Goal: Answer question/provide support

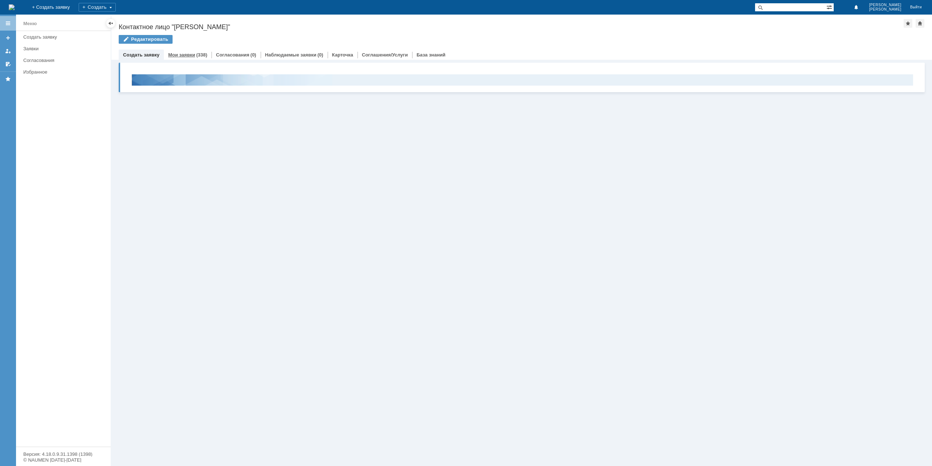
click at [193, 51] on div "Мои заявки (338)" at bounding box center [188, 55] width 48 height 11
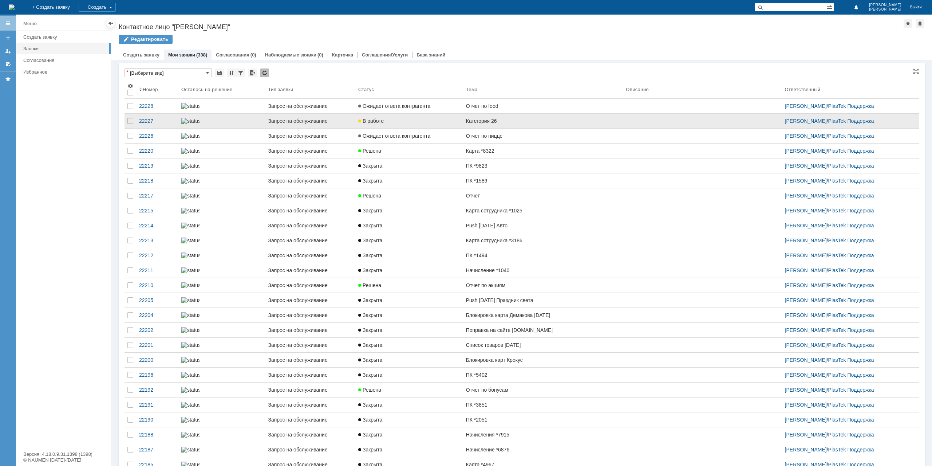
click at [519, 127] on link "Категория 26" at bounding box center [543, 121] width 160 height 15
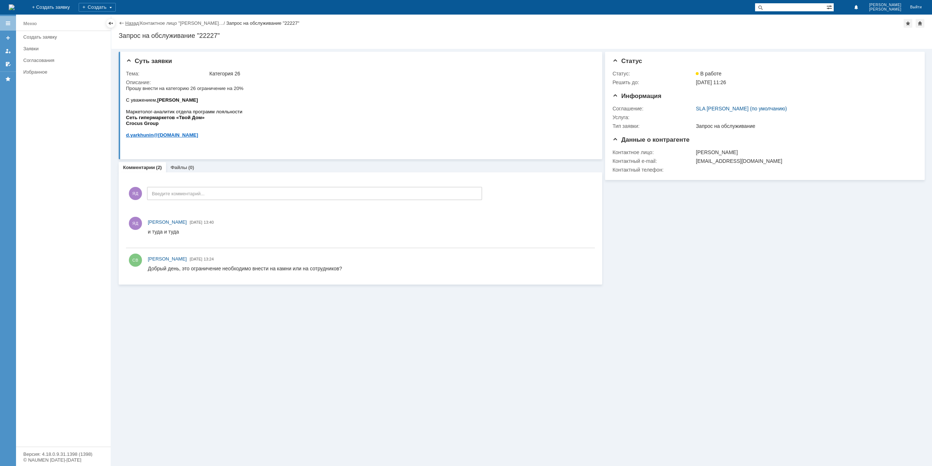
click at [129, 24] on link "Назад" at bounding box center [131, 22] width 13 height 5
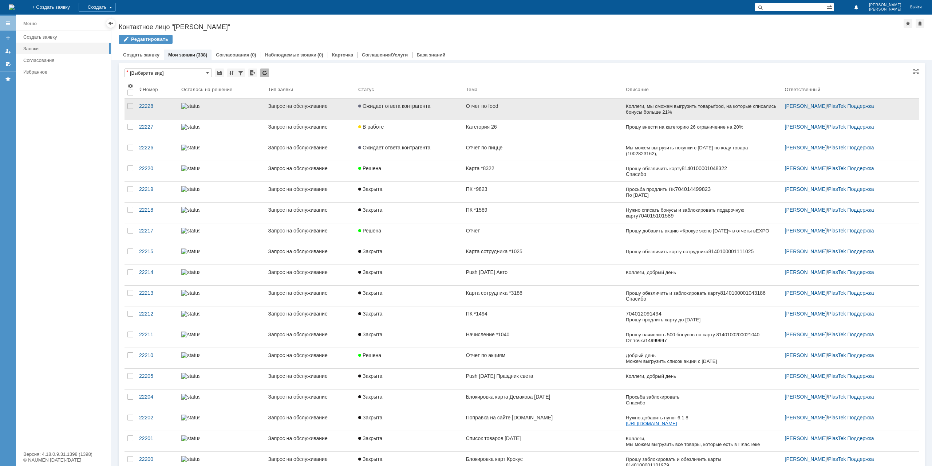
click at [420, 105] on span "Ожидает ответа контрагента" at bounding box center [394, 106] width 72 height 6
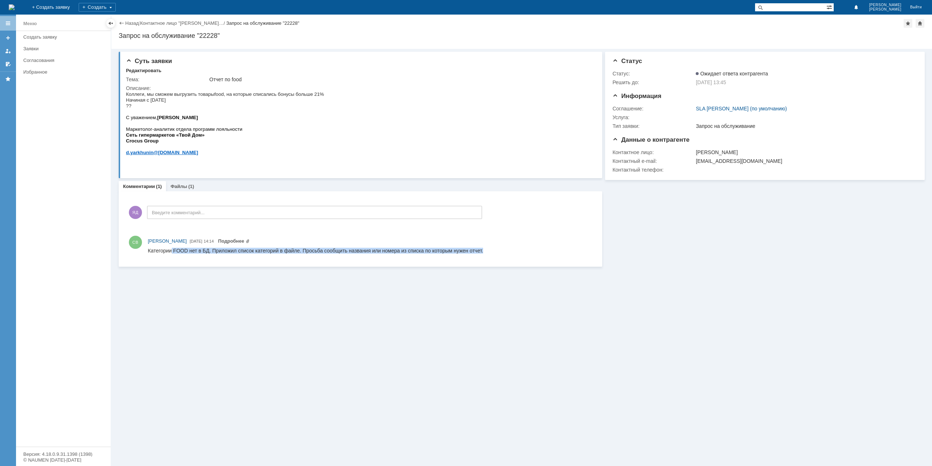
drag, startPoint x: 170, startPoint y: 250, endPoint x: 494, endPoint y: 252, distance: 323.3
click at [494, 252] on html "Категории FOOD нет в БД. Приложил список категорий в файле. Просьба сообщить на…" at bounding box center [370, 251] width 444 height 7
drag, startPoint x: 333, startPoint y: 248, endPoint x: 452, endPoint y: 256, distance: 119.6
click at [452, 254] on html "Категории FOOD нет в БД. Приложил список категорий в файле. Просьба сообщить на…" at bounding box center [370, 251] width 444 height 7
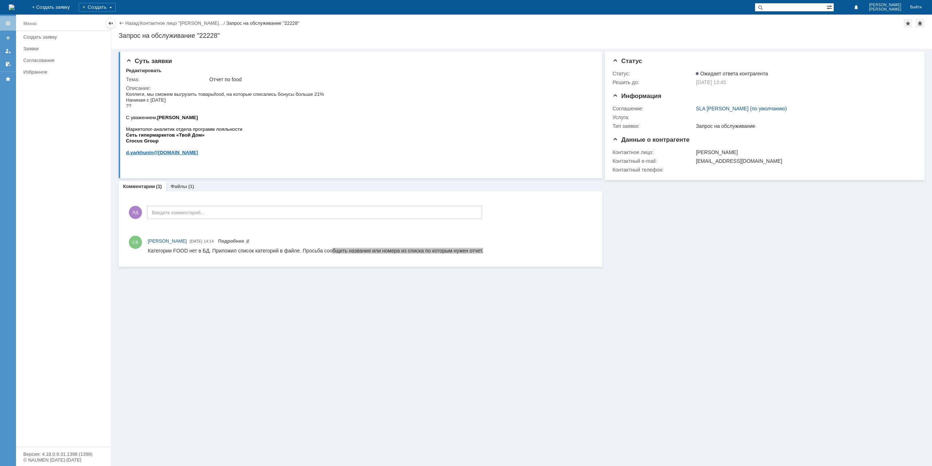
click at [452, 256] on div "СВ [PERSON_NAME] [DATE] 14:14 Подробнее" at bounding box center [360, 245] width 469 height 25
click at [182, 187] on link "Файлы" at bounding box center [178, 185] width 17 height 5
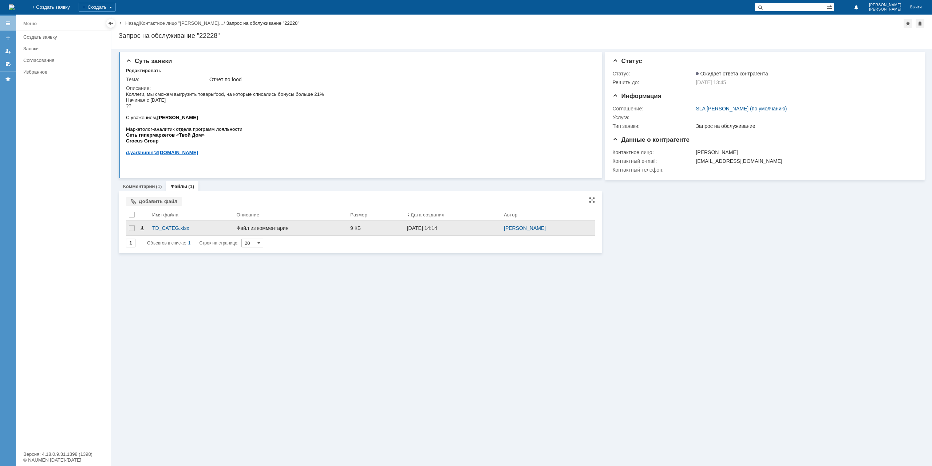
click at [141, 226] on span at bounding box center [142, 228] width 6 height 6
click at [145, 187] on link "Комментарии" at bounding box center [139, 185] width 32 height 5
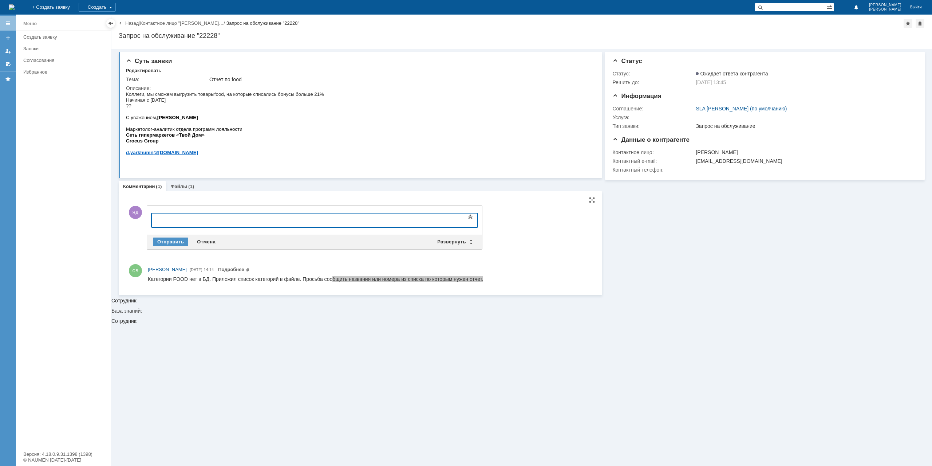
click at [237, 216] on div at bounding box center [210, 219] width 103 height 6
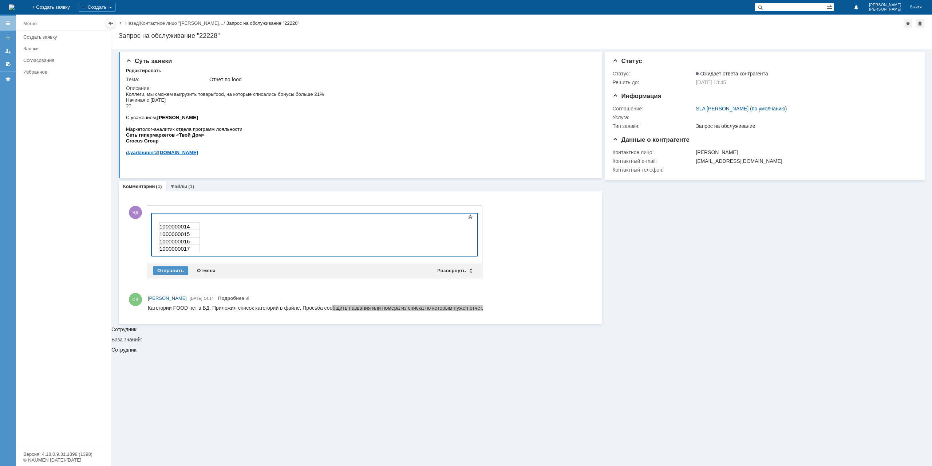
click at [220, 246] on div "1000000014 1000000015 1000000016 1000000017" at bounding box center [210, 234] width 103 height 36
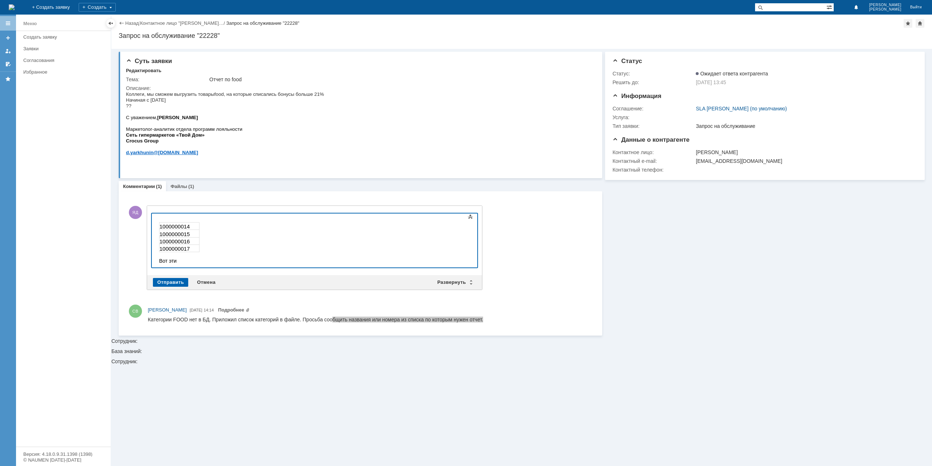
click at [178, 283] on div "Отправить" at bounding box center [170, 282] width 35 height 9
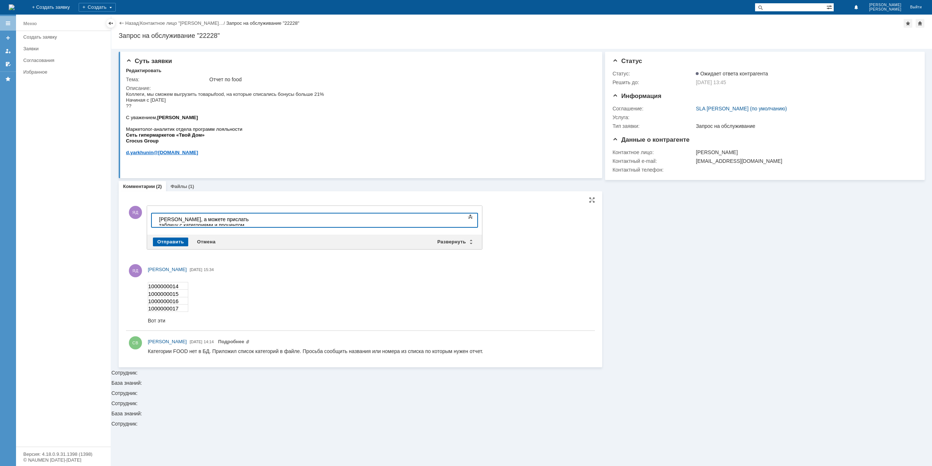
click at [162, 237] on div "Отправить" at bounding box center [170, 241] width 35 height 9
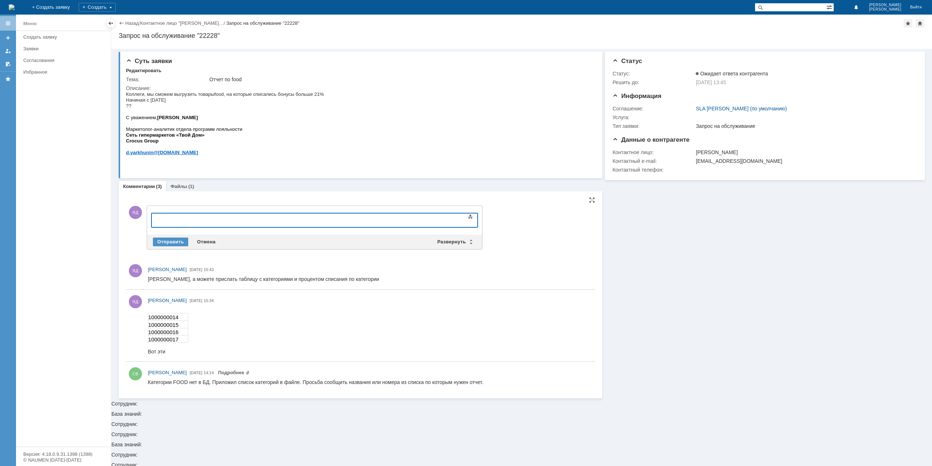
click at [183, 220] on div at bounding box center [210, 219] width 103 height 6
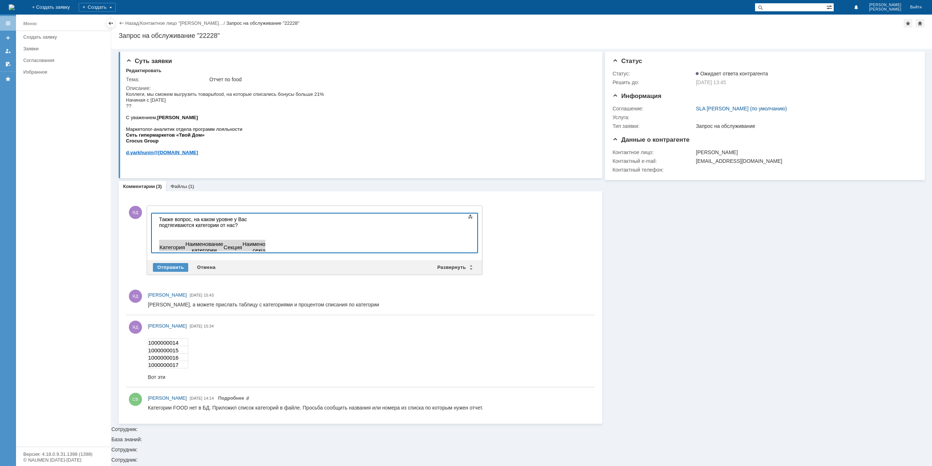
click at [202, 243] on td "Наименование категории" at bounding box center [204, 247] width 38 height 15
drag, startPoint x: 222, startPoint y: 245, endPoint x: 191, endPoint y: 235, distance: 32.8
click at [191, 240] on td "Наименование категории" at bounding box center [204, 247] width 38 height 15
drag, startPoint x: 313, startPoint y: 242, endPoint x: 251, endPoint y: 238, distance: 62.7
click at [244, 240] on td "Наименование секции" at bounding box center [225, 247] width 38 height 15
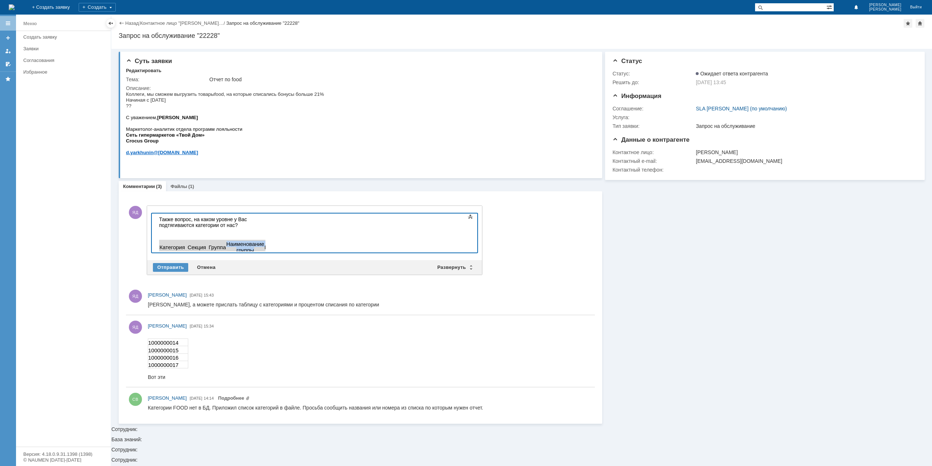
drag, startPoint x: 415, startPoint y: 241, endPoint x: 360, endPoint y: 238, distance: 54.7
click at [264, 240] on td "Наименование группы" at bounding box center [245, 247] width 38 height 15
click at [262, 223] on div "Также вопрос, на каком уровне у Вас подтягиваются категории от нас?" at bounding box center [210, 224] width 103 height 17
click at [167, 267] on div "Отправить" at bounding box center [170, 267] width 35 height 9
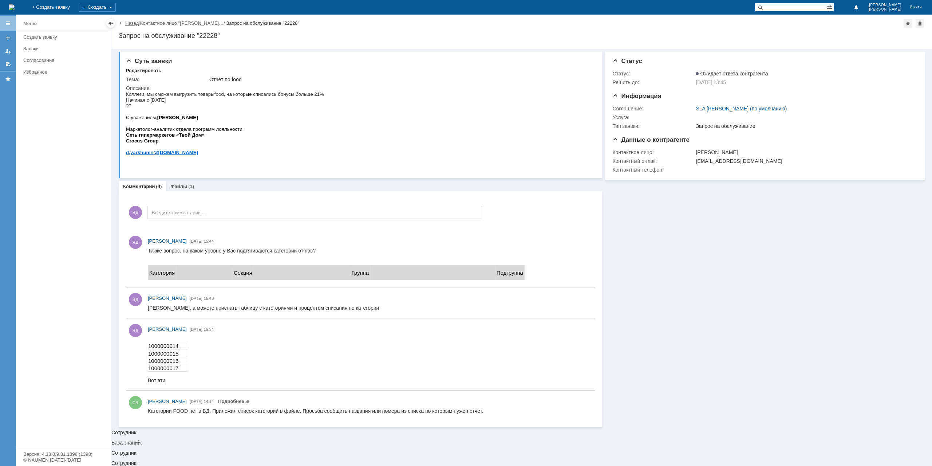
click at [127, 20] on link "Назад" at bounding box center [131, 22] width 13 height 5
